Goal: Information Seeking & Learning: Learn about a topic

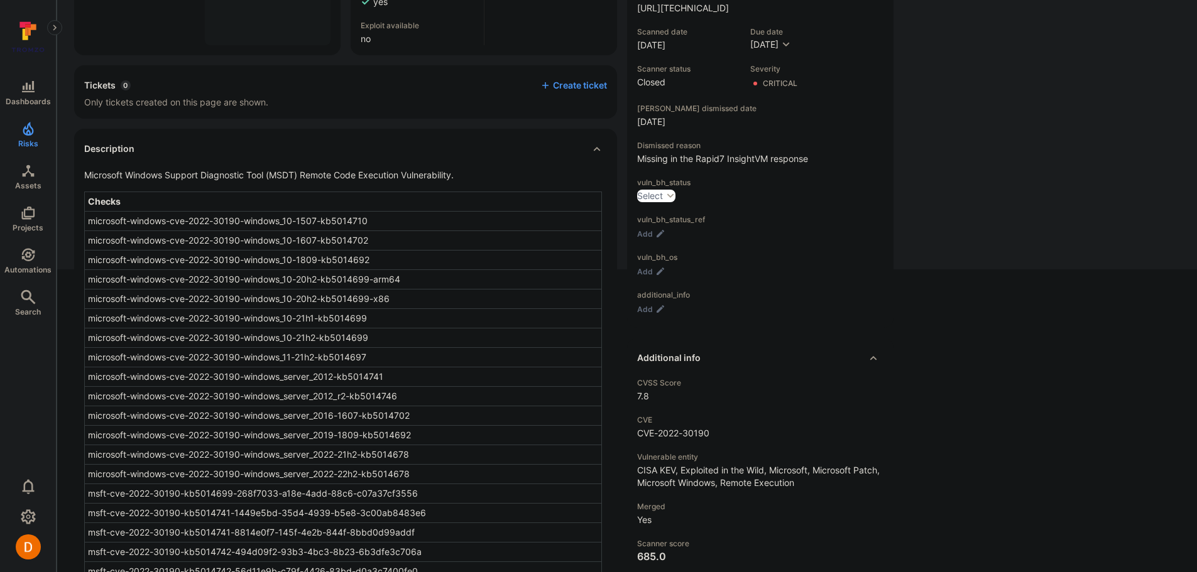
scroll to position [314, 0]
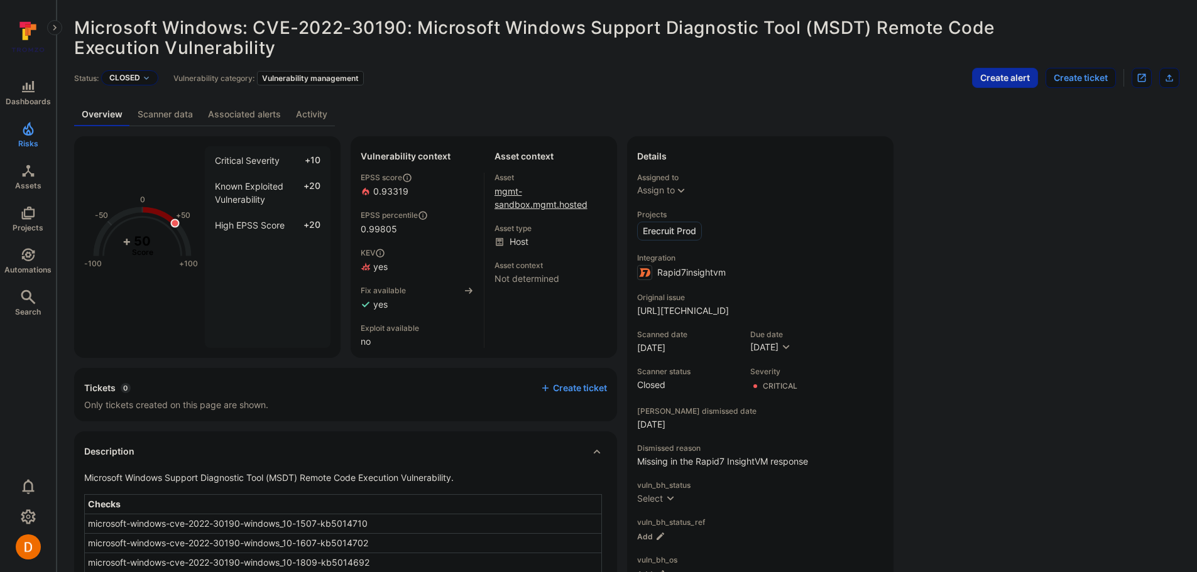
click at [558, 205] on link "mgmt-sandbox.mgmt.hosted" at bounding box center [540, 198] width 93 height 24
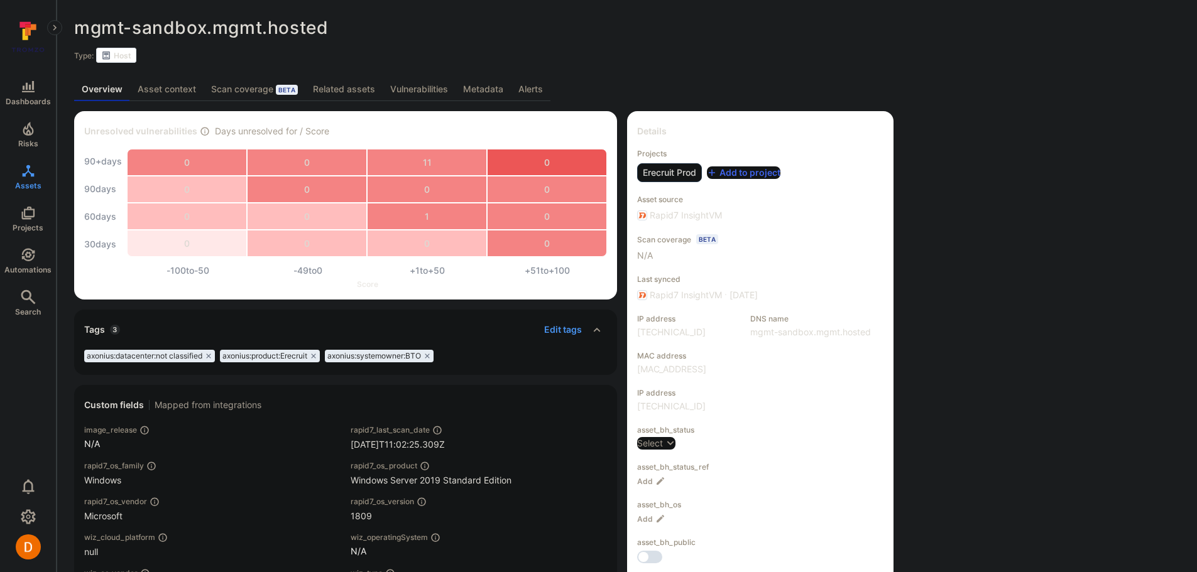
click at [415, 92] on link "Vulnerabilities" at bounding box center [419, 89] width 73 height 23
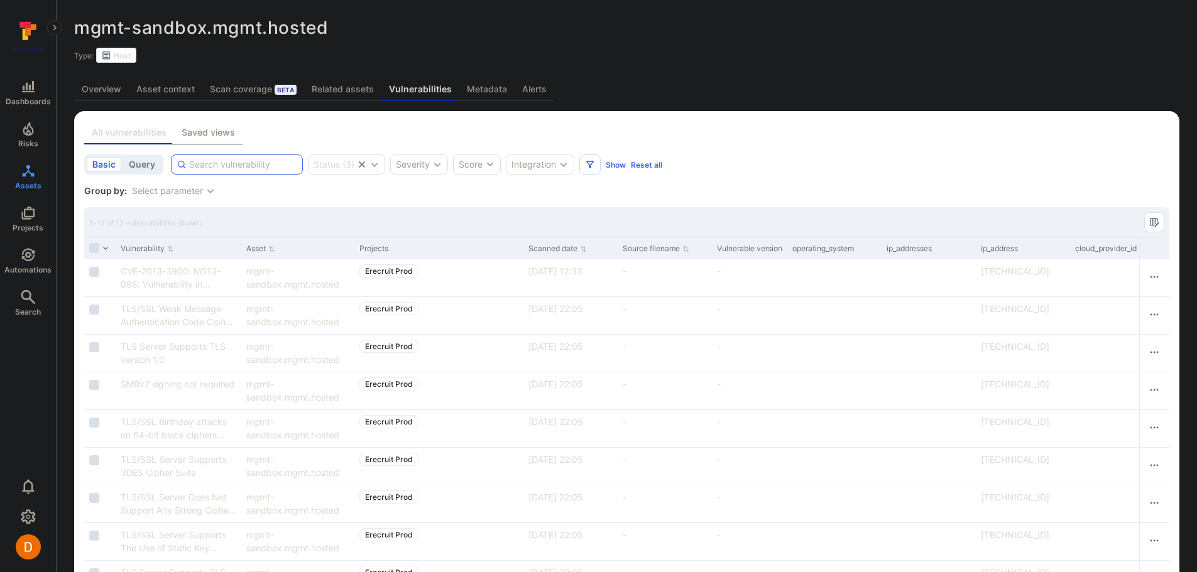
click at [283, 173] on div at bounding box center [237, 165] width 132 height 20
click at [283, 171] on input at bounding box center [243, 164] width 108 height 13
paste input "kb5014710"
type input "kb5014710"
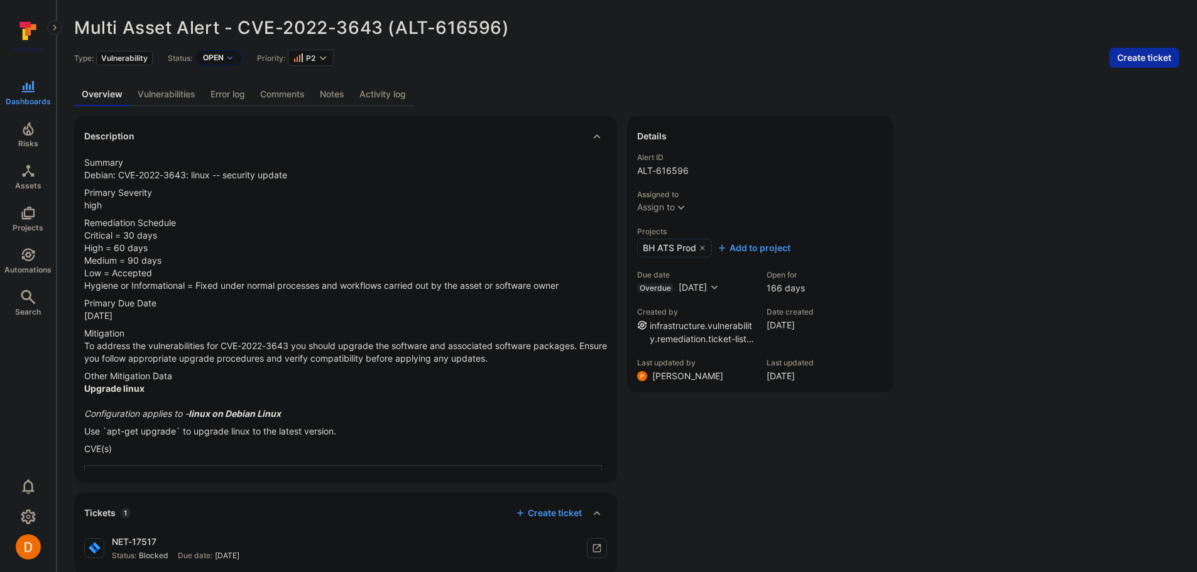
click at [170, 97] on link "Vulnerabilities" at bounding box center [166, 94] width 73 height 23
